Goal: Task Accomplishment & Management: Manage account settings

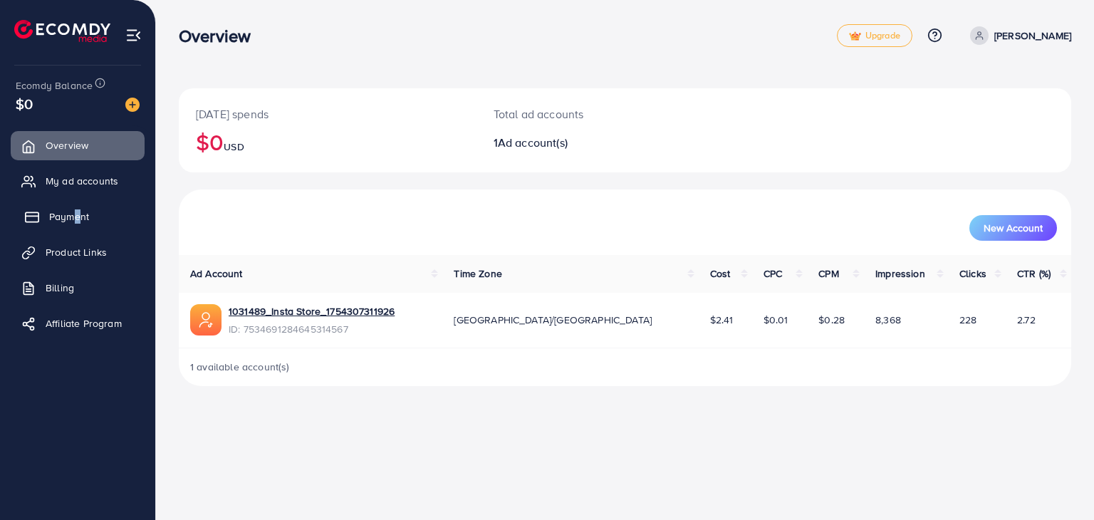
drag, startPoint x: 74, startPoint y: 200, endPoint x: 67, endPoint y: 209, distance: 11.1
click at [67, 209] on ul "Overview My ad accounts Payment Product Links Billing Affiliate Program" at bounding box center [77, 238] width 155 height 227
click at [67, 209] on span "Payment" at bounding box center [69, 216] width 40 height 14
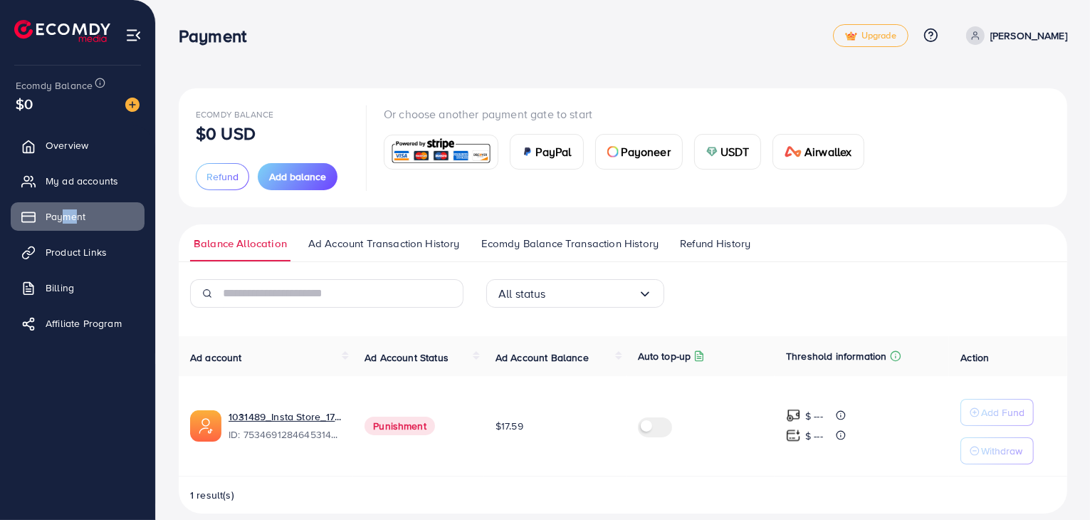
click at [1038, 35] on p "[PERSON_NAME]" at bounding box center [1028, 35] width 77 height 17
click at [983, 75] on link "Profile" at bounding box center [998, 85] width 135 height 32
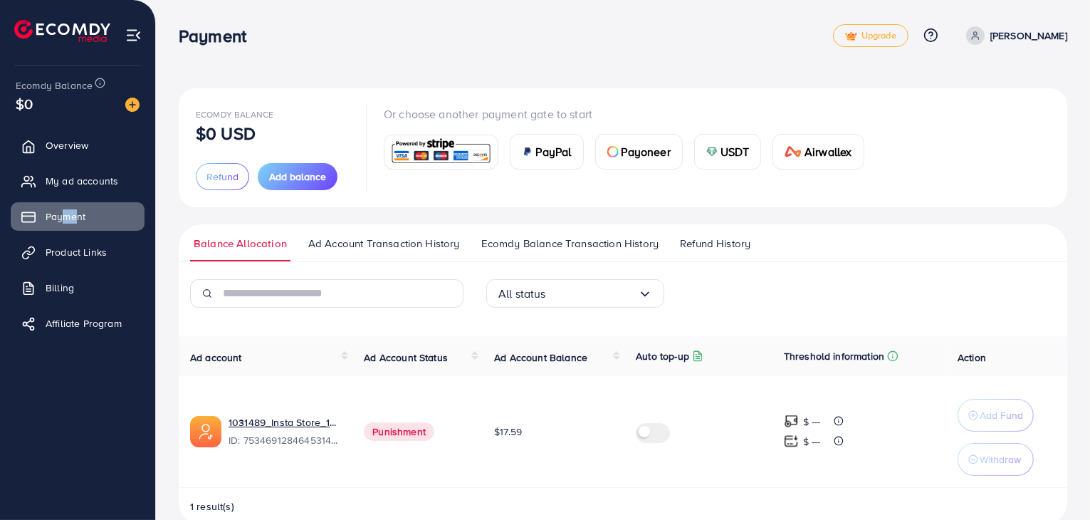
select select "********"
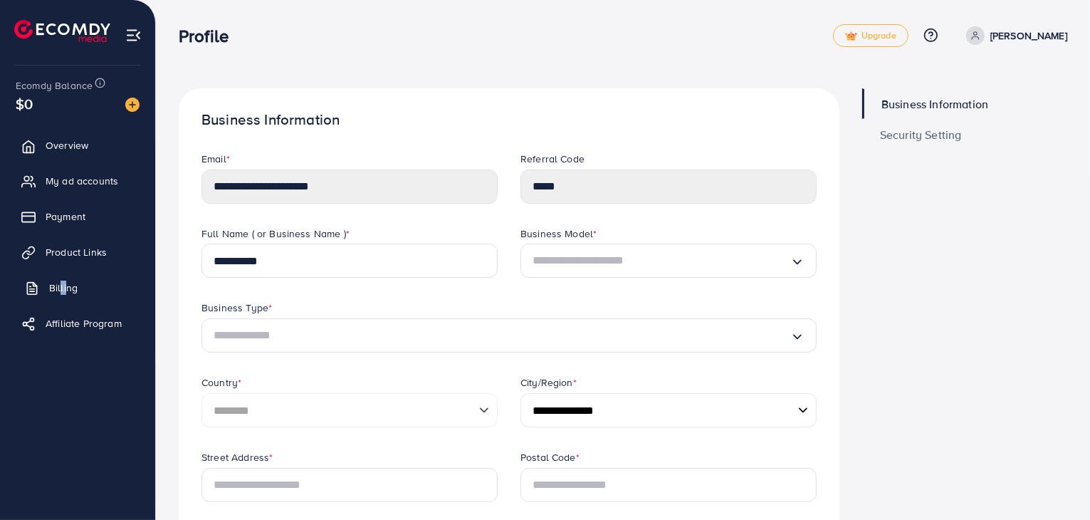
drag, startPoint x: 63, startPoint y: 268, endPoint x: 56, endPoint y: 285, distance: 18.5
click at [56, 285] on ul "Overview My ad accounts Payment Product Links Billing Affiliate Program" at bounding box center [77, 238] width 155 height 227
click at [56, 285] on span "Billing" at bounding box center [63, 288] width 28 height 14
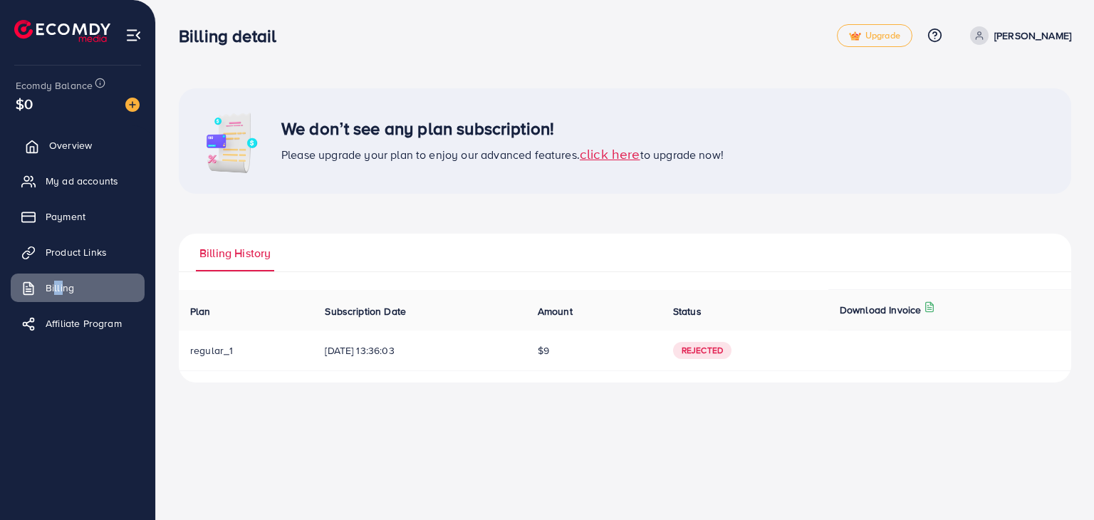
click at [99, 137] on link "Overview" at bounding box center [78, 145] width 134 height 28
